Goal: Information Seeking & Learning: Learn about a topic

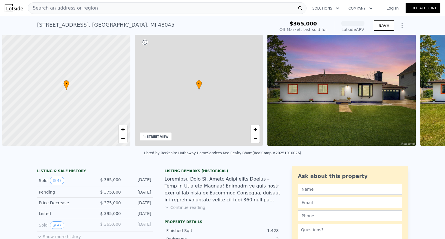
scroll to position [0, 2]
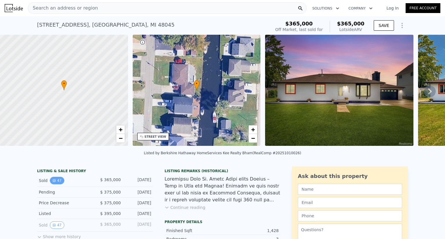
click at [53, 182] on icon "View historical data" at bounding box center [54, 181] width 2 height 2
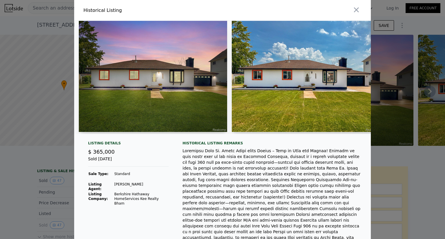
click at [205, 77] on img at bounding box center [153, 76] width 148 height 111
click at [248, 102] on img at bounding box center [306, 76] width 148 height 111
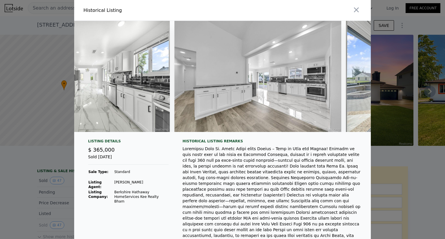
scroll to position [0, 2294]
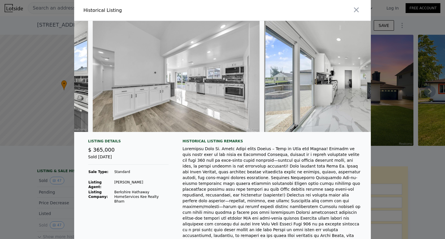
click at [262, 160] on div at bounding box center [272, 201] width 179 height 110
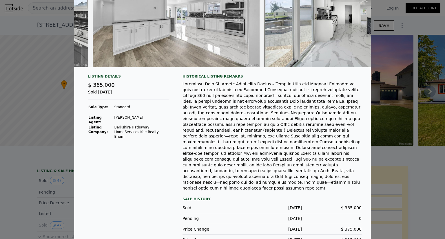
scroll to position [67, 0]
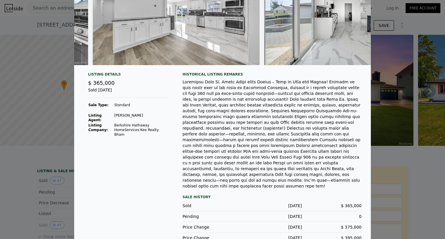
click at [398, 88] on div at bounding box center [222, 119] width 445 height 239
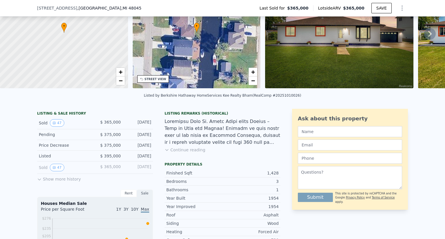
scroll to position [90, 0]
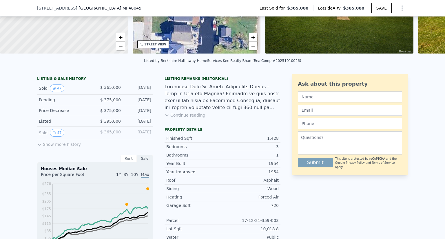
click at [39, 147] on icon at bounding box center [39, 145] width 5 height 5
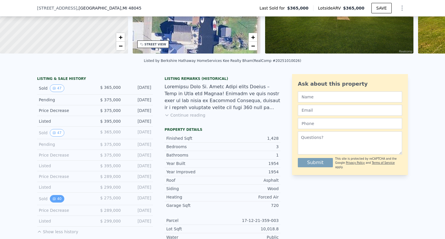
click at [53, 202] on button "40" at bounding box center [57, 199] width 14 height 8
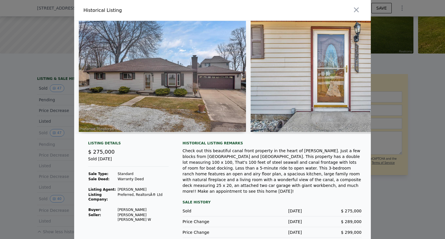
click at [173, 121] on img at bounding box center [162, 76] width 167 height 111
click at [234, 84] on img at bounding box center [162, 76] width 167 height 111
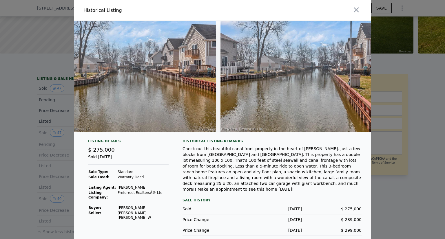
scroll to position [0, 6390]
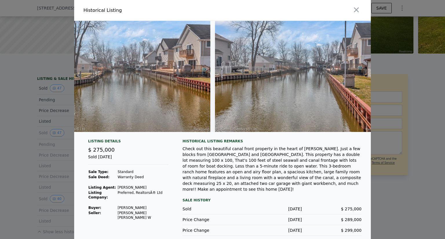
click at [238, 192] on div "Historical Listing remarks Check out this beautiful canal front property in the…" at bounding box center [272, 187] width 179 height 97
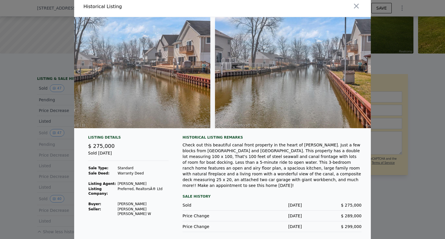
scroll to position [4, 0]
click at [235, 193] on div "Sale History" at bounding box center [272, 196] width 179 height 7
click at [362, 148] on div "Listing Details $ 275,000 Sold Jun 27, 2022 Sale Type: Standard Sale Deed: Warr…" at bounding box center [222, 188] width 297 height 106
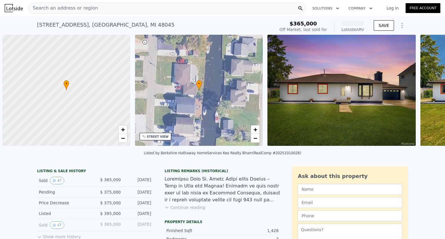
scroll to position [0, 2]
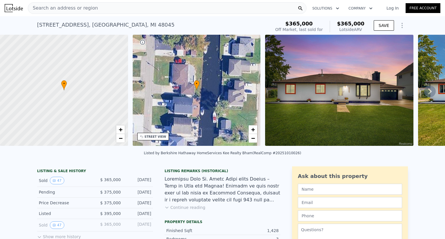
click at [93, 4] on div "Search an address or region" at bounding box center [167, 8] width 279 height 12
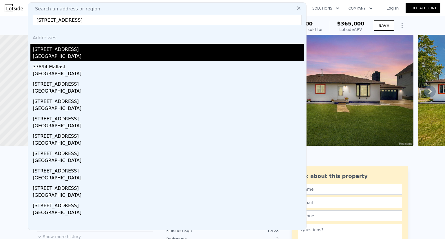
type input "37894 mallast st"
click at [83, 57] on div "Macomb County, MI 48045" at bounding box center [168, 57] width 271 height 8
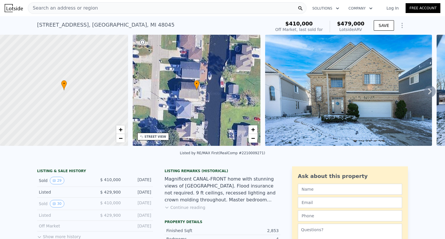
click at [428, 94] on icon at bounding box center [429, 92] width 3 height 6
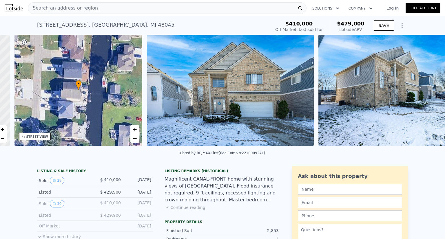
scroll to position [0, 135]
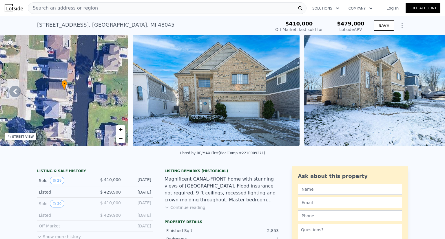
click at [428, 94] on icon at bounding box center [429, 92] width 3 height 6
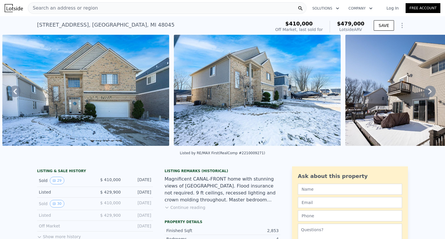
click at [428, 94] on icon at bounding box center [429, 92] width 3 height 6
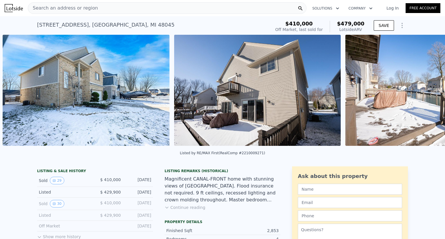
scroll to position [0, 437]
click at [428, 94] on icon at bounding box center [429, 92] width 3 height 6
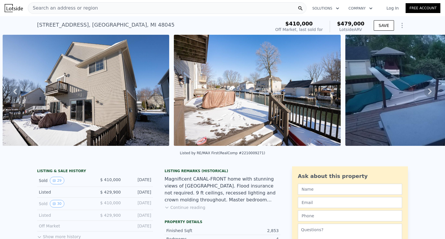
click at [428, 94] on icon at bounding box center [429, 92] width 3 height 6
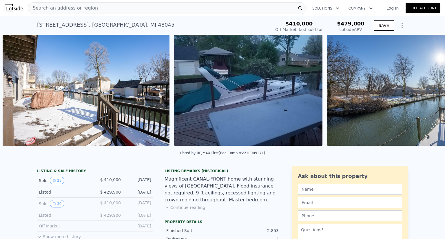
scroll to position [0, 780]
click at [428, 94] on icon at bounding box center [429, 92] width 3 height 6
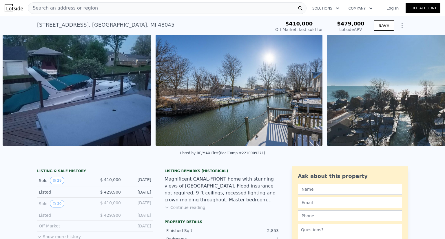
scroll to position [0, 951]
click at [428, 94] on icon at bounding box center [429, 92] width 3 height 6
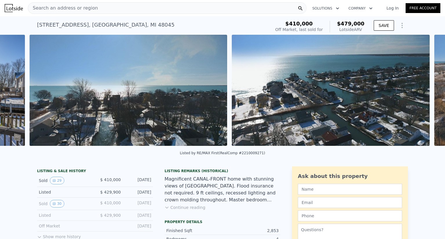
scroll to position [0, 1275]
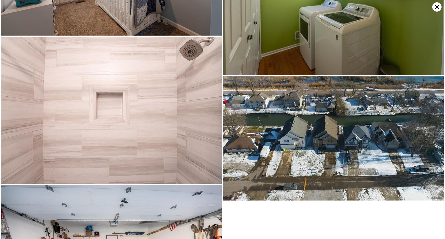
scroll to position [1808, 0]
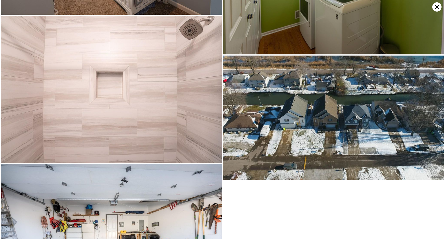
type input "1"
type input "2"
type input "1047"
type input "1920"
type input "5662.8"
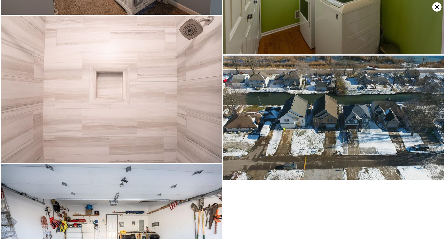
type input "12632.4"
type input "$ 365,000"
type input "-$ 43,218"
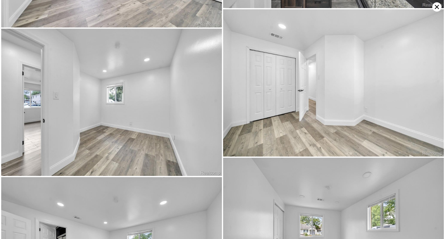
scroll to position [1818, 0]
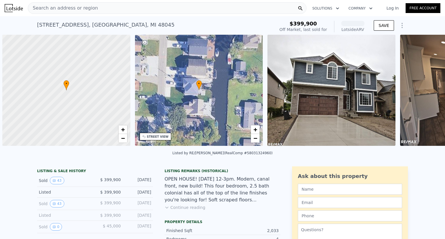
scroll to position [0, 2]
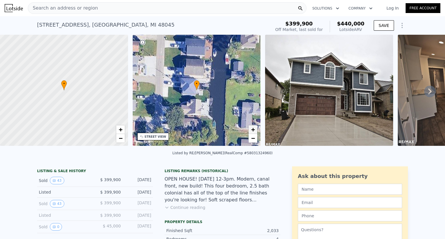
click at [254, 132] on span "+" at bounding box center [253, 129] width 4 height 7
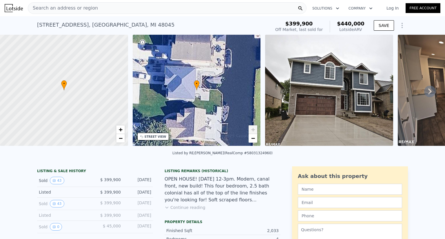
drag, startPoint x: 209, startPoint y: 91, endPoint x: 194, endPoint y: 134, distance: 45.0
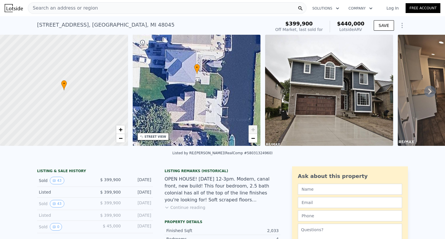
drag, startPoint x: 194, startPoint y: 134, endPoint x: 174, endPoint y: 95, distance: 44.1
click at [174, 95] on div "• + −" at bounding box center [197, 90] width 128 height 111
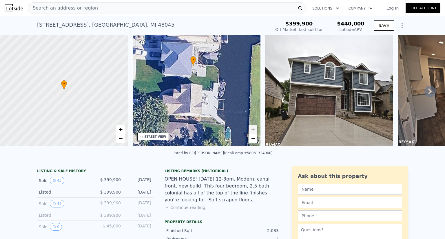
drag, startPoint x: 209, startPoint y: 97, endPoint x: 205, endPoint y: 90, distance: 7.5
click at [205, 90] on div "• + −" at bounding box center [197, 90] width 128 height 111
click at [221, 173] on div "Listing Remarks (Historical)" at bounding box center [223, 171] width 116 height 5
drag, startPoint x: 199, startPoint y: 108, endPoint x: 153, endPoint y: 112, distance: 46.5
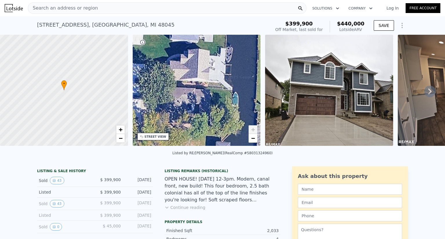
drag, startPoint x: 153, startPoint y: 112, endPoint x: 193, endPoint y: 82, distance: 49.6
click at [193, 82] on div "• + −" at bounding box center [197, 90] width 128 height 111
click at [211, 162] on div "Listed by RE/MAX Eclipse (RealComp #58031324960)" at bounding box center [222, 155] width 445 height 14
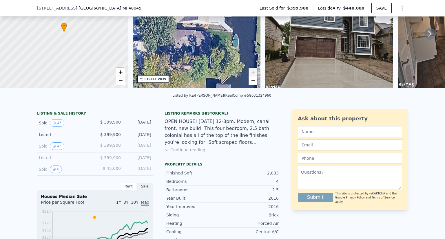
scroll to position [90, 0]
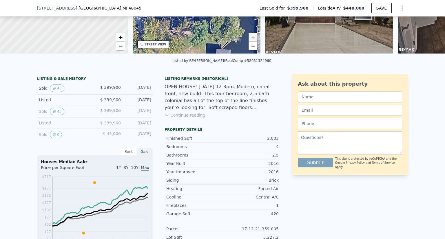
click at [193, 123] on div "Listing Remarks (Historical) OPEN HOUSE! Sunday, July 16, 12-3pm. Modern, canal…" at bounding box center [223, 101] width 116 height 49
click at [187, 122] on div "Listing Remarks (Historical) OPEN HOUSE! Sunday, July 16, 12-3pm. Modern, canal…" at bounding box center [223, 101] width 116 height 49
click at [188, 118] on button "Continue reading" at bounding box center [185, 115] width 41 height 6
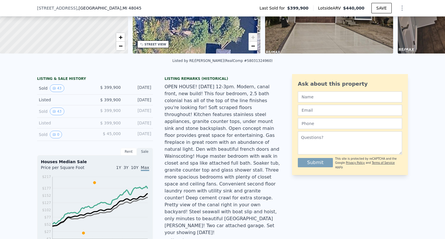
click at [188, 118] on div "OPEN HOUSE! Sunday, July 16, 12-3pm. Modern, canal front, new build! This four …" at bounding box center [223, 159] width 116 height 153
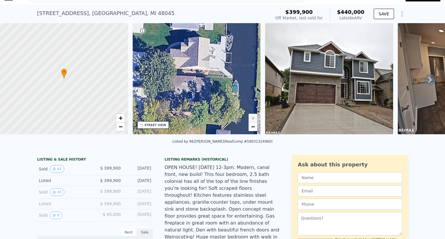
scroll to position [0, 0]
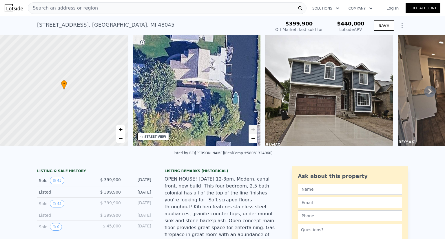
click at [428, 92] on icon at bounding box center [429, 92] width 3 height 6
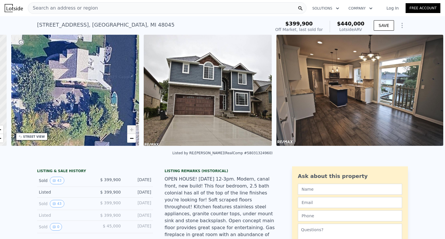
scroll to position [0, 135]
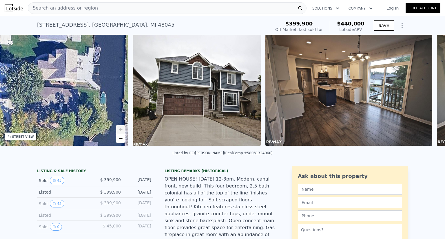
click at [426, 92] on div "• + − • + − STREET VIEW Loading... SATELLITE VIEW" at bounding box center [222, 91] width 445 height 113
click at [428, 92] on icon at bounding box center [429, 92] width 3 height 6
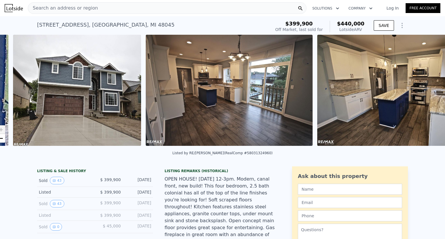
scroll to position [0, 265]
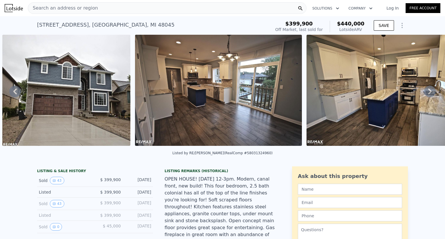
click at [426, 92] on icon at bounding box center [430, 92] width 12 height 12
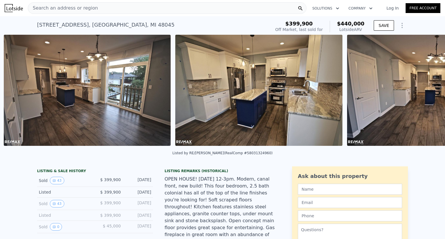
scroll to position [0, 398]
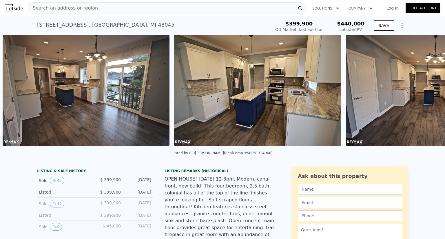
click at [426, 92] on img at bounding box center [429, 90] width 167 height 111
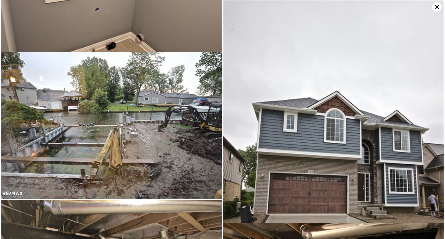
scroll to position [3558, 0]
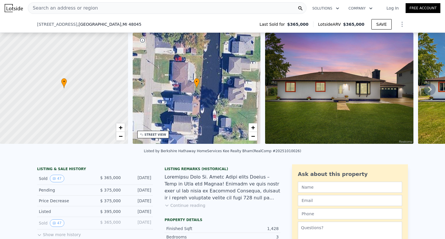
scroll to position [207, 0]
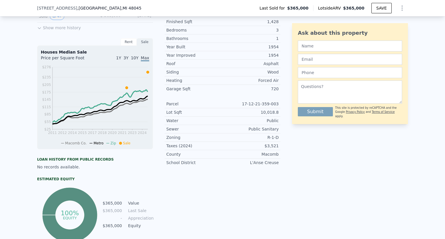
click at [268, 115] on div "10,018.8" at bounding box center [251, 113] width 56 height 6
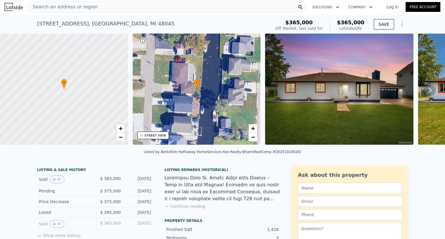
scroll to position [0, 0]
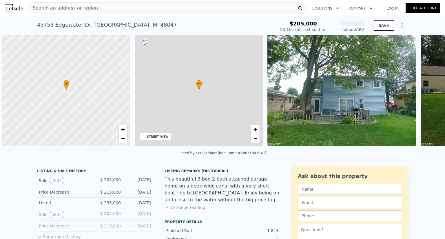
scroll to position [0, 2]
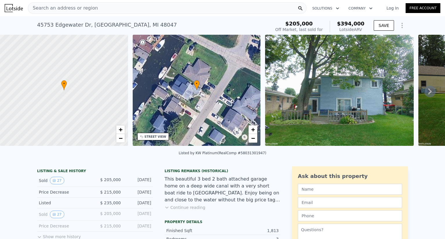
click at [173, 211] on button "Continue reading" at bounding box center [185, 208] width 41 height 6
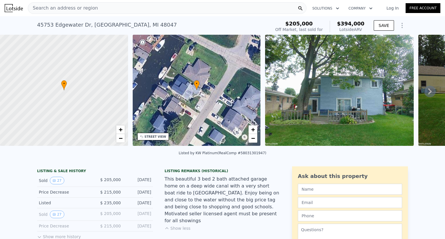
click at [190, 201] on div "This beautiful 3 bed 2 bath attached garage home on a deep wide canal with a ve…" at bounding box center [223, 200] width 116 height 49
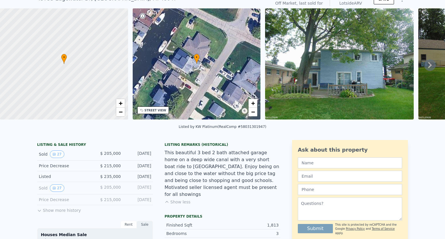
scroll to position [0, 0]
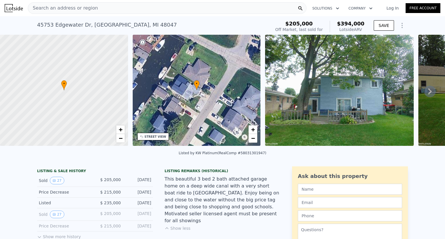
click at [191, 111] on div "• + −" at bounding box center [197, 90] width 128 height 111
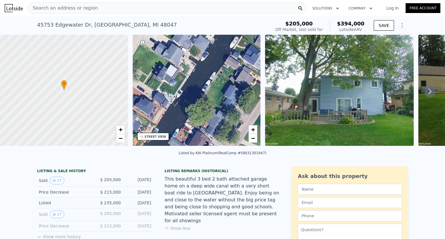
drag, startPoint x: 235, startPoint y: 120, endPoint x: 307, endPoint y: 90, distance: 77.5
click at [307, 90] on div "• + − • + − STREET VIEW Loading... SATELLITE VIEW" at bounding box center [222, 91] width 445 height 113
drag, startPoint x: 213, startPoint y: 105, endPoint x: 275, endPoint y: 81, distance: 65.9
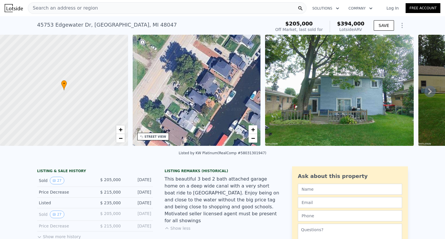
drag, startPoint x: 275, startPoint y: 81, endPoint x: 238, endPoint y: 68, distance: 39.4
click at [238, 68] on div "• + −" at bounding box center [197, 90] width 128 height 111
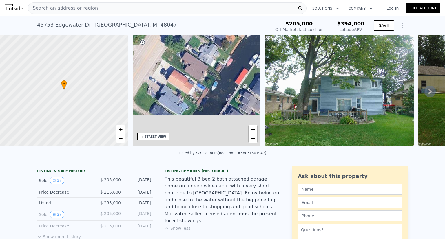
drag, startPoint x: 214, startPoint y: 99, endPoint x: 234, endPoint y: 33, distance: 69.1
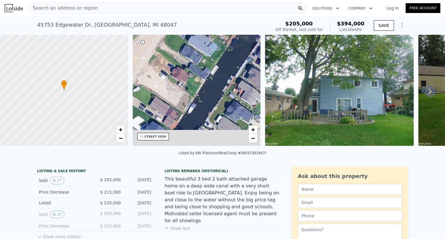
drag, startPoint x: 206, startPoint y: 95, endPoint x: 236, endPoint y: 36, distance: 66.5
click at [236, 36] on div "• + −" at bounding box center [197, 90] width 128 height 111
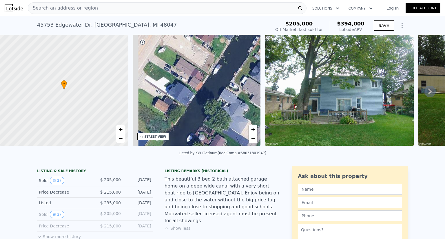
drag, startPoint x: 214, startPoint y: 78, endPoint x: 239, endPoint y: 39, distance: 47.1
click at [239, 39] on div "• + −" at bounding box center [197, 90] width 128 height 111
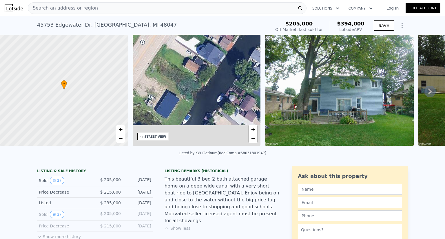
drag, startPoint x: 210, startPoint y: 81, endPoint x: 242, endPoint y: 39, distance: 53.6
click at [242, 39] on div "• + −" at bounding box center [197, 90] width 128 height 111
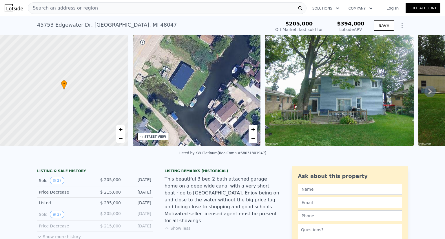
drag, startPoint x: 185, startPoint y: 115, endPoint x: 212, endPoint y: 65, distance: 56.7
click at [212, 65] on div "• + −" at bounding box center [197, 90] width 128 height 111
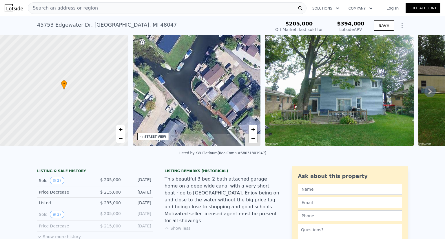
drag, startPoint x: 211, startPoint y: 101, endPoint x: 182, endPoint y: 89, distance: 30.9
click at [182, 89] on div "• + −" at bounding box center [197, 90] width 128 height 111
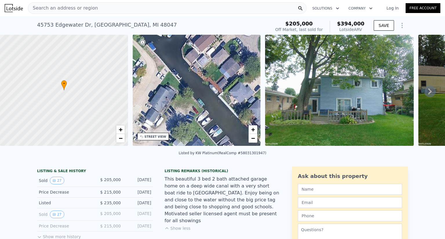
drag, startPoint x: 217, startPoint y: 116, endPoint x: 205, endPoint y: 73, distance: 44.5
click at [205, 73] on div "• + −" at bounding box center [197, 90] width 128 height 111
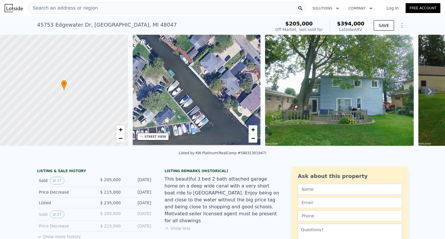
drag, startPoint x: 205, startPoint y: 73, endPoint x: 176, endPoint y: 49, distance: 38.5
click at [176, 49] on div "• + −" at bounding box center [197, 90] width 128 height 111
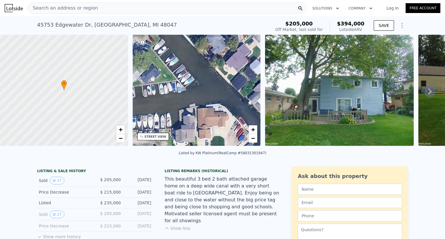
drag, startPoint x: 201, startPoint y: 92, endPoint x: 189, endPoint y: 51, distance: 43.1
click at [189, 51] on div "• + −" at bounding box center [197, 90] width 128 height 111
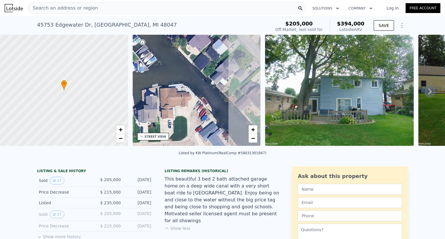
drag, startPoint x: 210, startPoint y: 83, endPoint x: 174, endPoint y: 67, distance: 40.0
click at [174, 67] on div "• + −" at bounding box center [197, 90] width 128 height 111
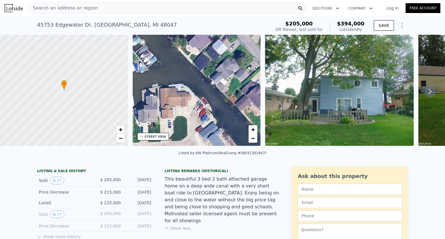
drag, startPoint x: 215, startPoint y: 108, endPoint x: 165, endPoint y: 78, distance: 58.7
click at [165, 78] on div "• + −" at bounding box center [197, 90] width 128 height 111
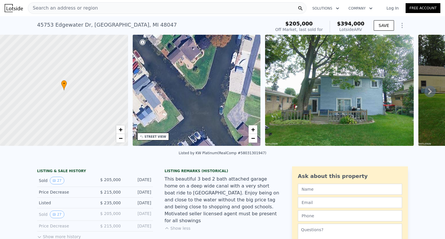
drag, startPoint x: 203, startPoint y: 108, endPoint x: 174, endPoint y: 74, distance: 45.2
click at [174, 74] on div "• + −" at bounding box center [197, 90] width 128 height 111
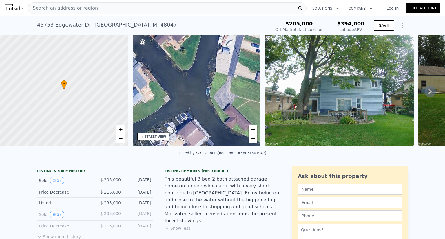
drag, startPoint x: 205, startPoint y: 123, endPoint x: 170, endPoint y: 62, distance: 70.6
click at [170, 62] on div "• + −" at bounding box center [197, 90] width 128 height 111
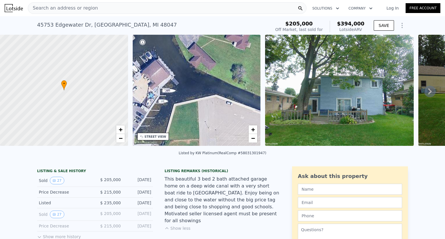
drag, startPoint x: 204, startPoint y: 97, endPoint x: 165, endPoint y: 80, distance: 42.6
click at [165, 80] on div "• + −" at bounding box center [197, 90] width 128 height 111
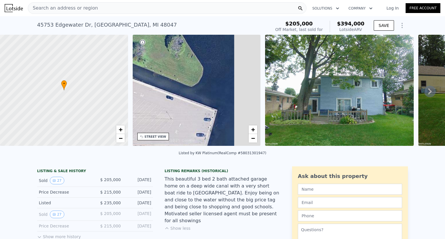
drag, startPoint x: 221, startPoint y: 93, endPoint x: 159, endPoint y: 87, distance: 61.7
click at [159, 87] on div "• + −" at bounding box center [197, 90] width 128 height 111
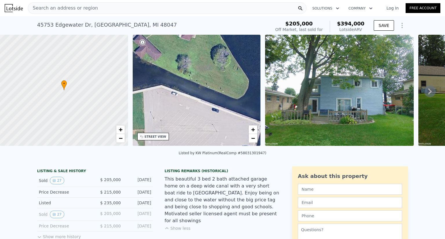
drag, startPoint x: 159, startPoint y: 87, endPoint x: 225, endPoint y: 106, distance: 69.0
click at [225, 106] on div "• + −" at bounding box center [197, 90] width 128 height 111
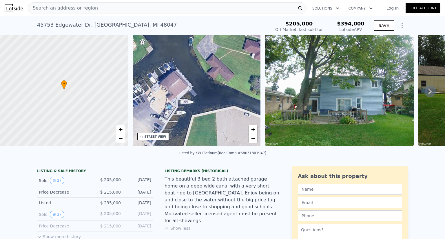
drag, startPoint x: 152, startPoint y: 88, endPoint x: 293, endPoint y: 166, distance: 161.2
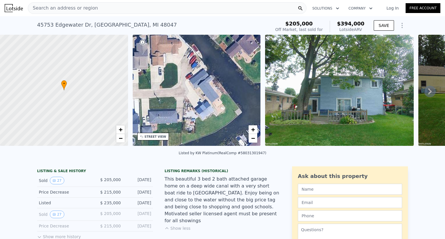
drag, startPoint x: 229, startPoint y: 103, endPoint x: 240, endPoint y: 131, distance: 29.8
click at [240, 131] on div "• + −" at bounding box center [197, 90] width 128 height 111
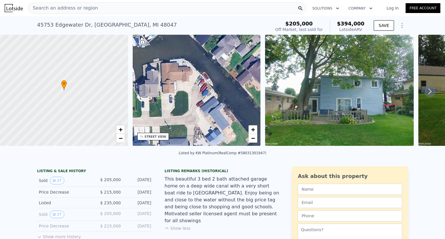
click at [425, 95] on icon at bounding box center [430, 92] width 12 height 12
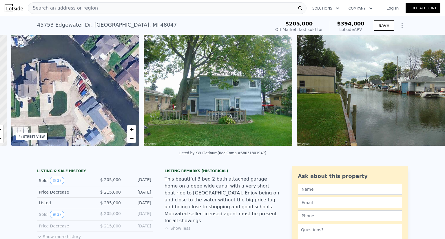
scroll to position [0, 135]
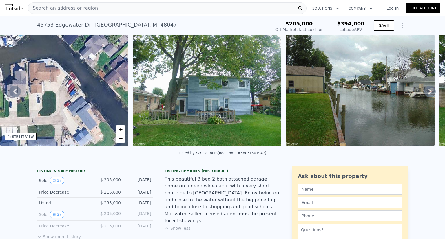
click at [425, 95] on icon at bounding box center [430, 92] width 12 height 12
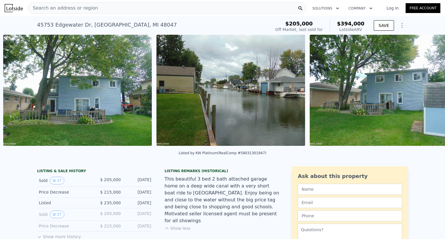
scroll to position [0, 265]
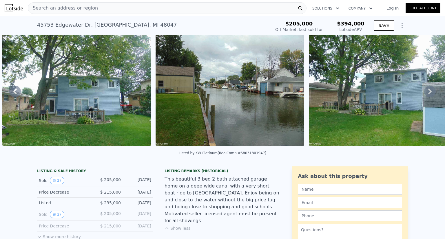
click at [425, 95] on div "• + − • + − STREET VIEW Loading... SATELLITE VIEW" at bounding box center [222, 91] width 445 height 113
click at [425, 95] on icon at bounding box center [430, 92] width 12 height 12
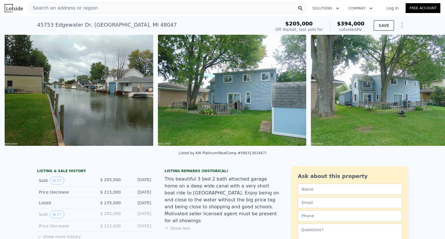
scroll to position [0, 418]
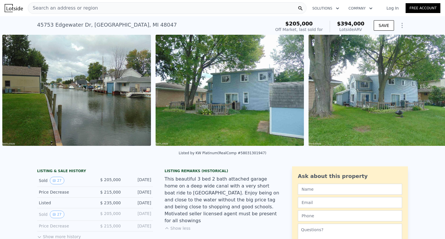
click at [425, 95] on img at bounding box center [383, 90] width 149 height 111
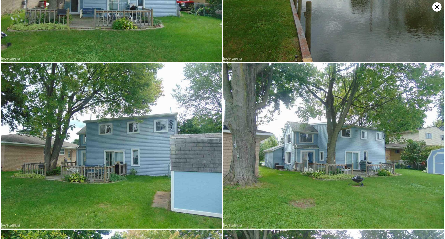
click at [425, 95] on img at bounding box center [333, 145] width 221 height 165
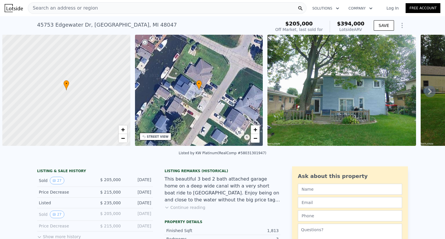
scroll to position [0, 2]
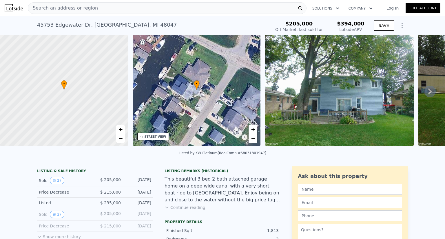
click at [154, 134] on div "STREET VIEW" at bounding box center [153, 137] width 32 height 8
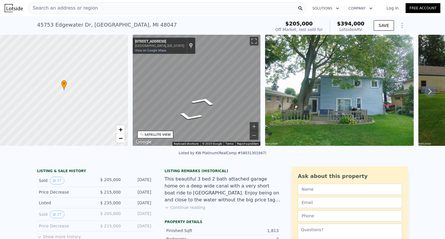
click at [266, 93] on div "• + − • + − STREET VIEW ← Move left → Move right ↑ Move up ↓ Move down + Zoom i…" at bounding box center [222, 91] width 445 height 113
click at [302, 68] on div "• + − • + − STREET VIEW ← Move left → Move right ↑ Move up ↓ Move down + Zoom i…" at bounding box center [222, 91] width 445 height 113
click at [294, 78] on div "• + − • + − STREET VIEW ← Move left → Move right ↑ Move up ↓ Move down + Zoom i…" at bounding box center [222, 91] width 445 height 113
click at [282, 94] on div "• + − • + − STREET VIEW ← Move left → Move right ↑ Move up ↓ Move down + Zoom i…" at bounding box center [222, 91] width 445 height 113
